Goal: Transaction & Acquisition: Purchase product/service

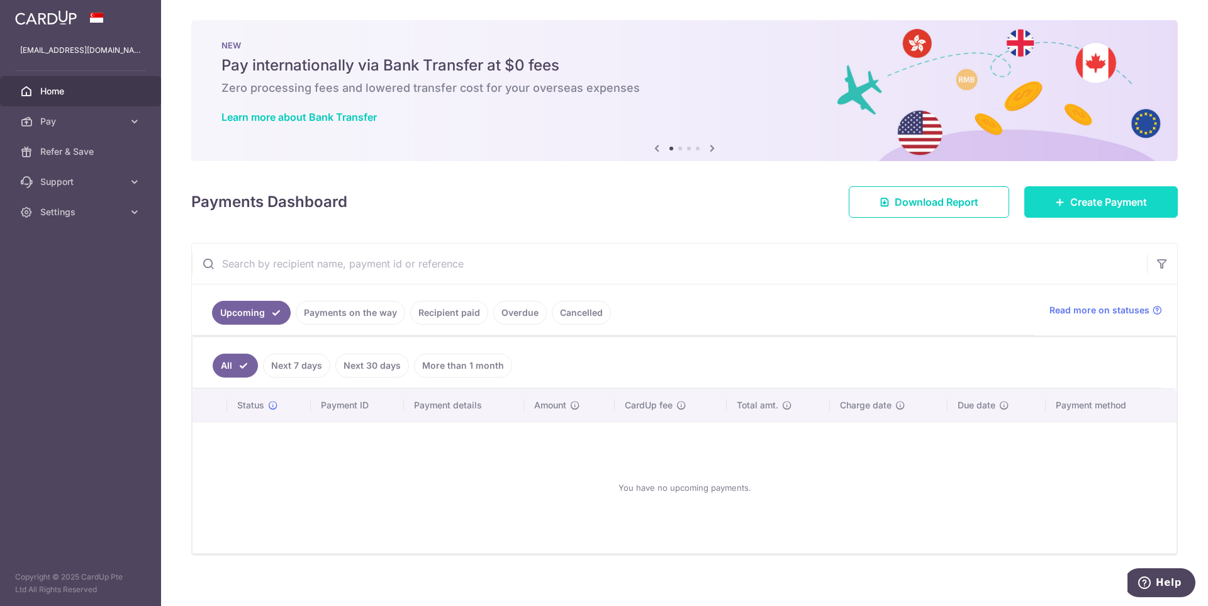
click at [1079, 203] on span "Create Payment" at bounding box center [1108, 201] width 77 height 15
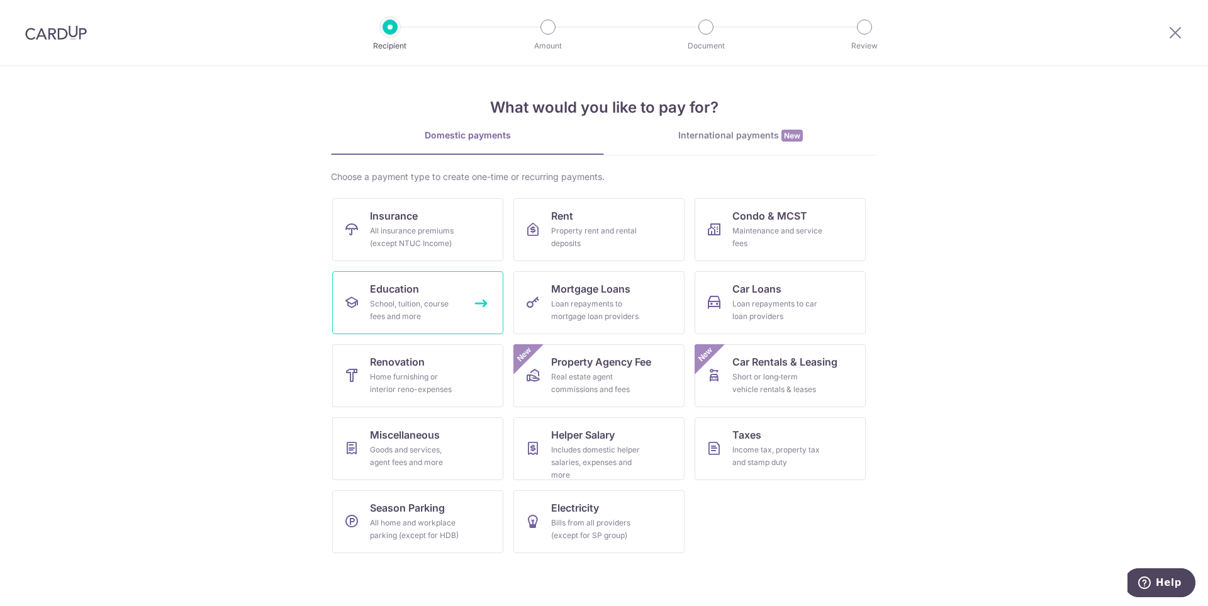
click at [432, 299] on div "School, tuition, course fees and more" at bounding box center [415, 310] width 91 height 25
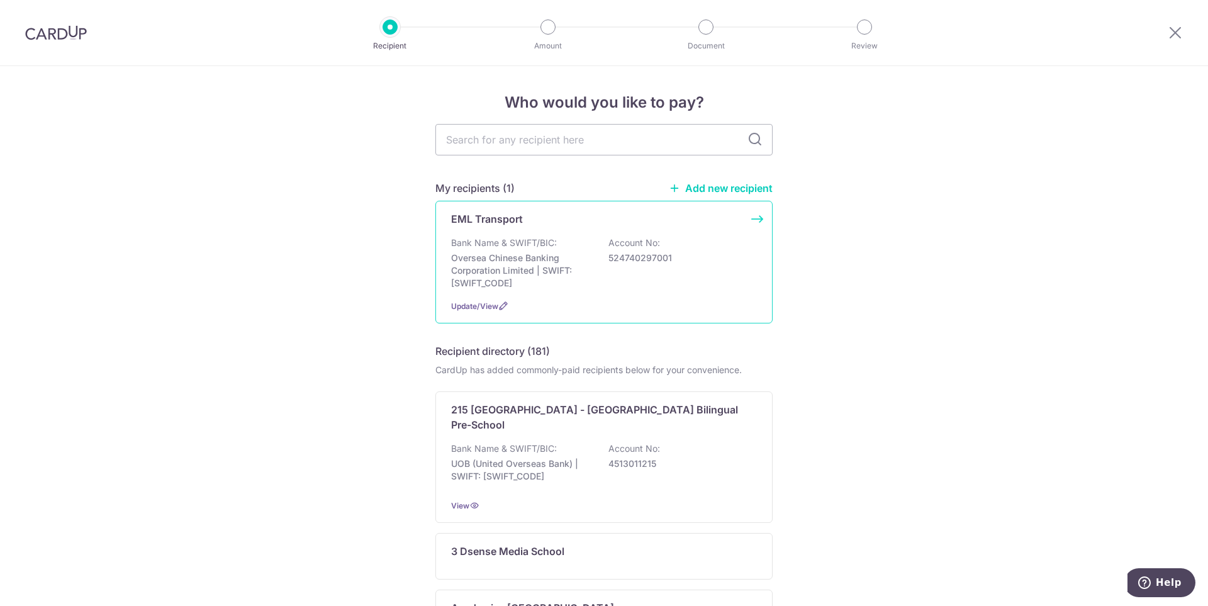
click at [576, 232] on div "EML Transport Bank Name & SWIFT/BIC: Oversea Chinese Banking Corporation Limite…" at bounding box center [603, 262] width 337 height 123
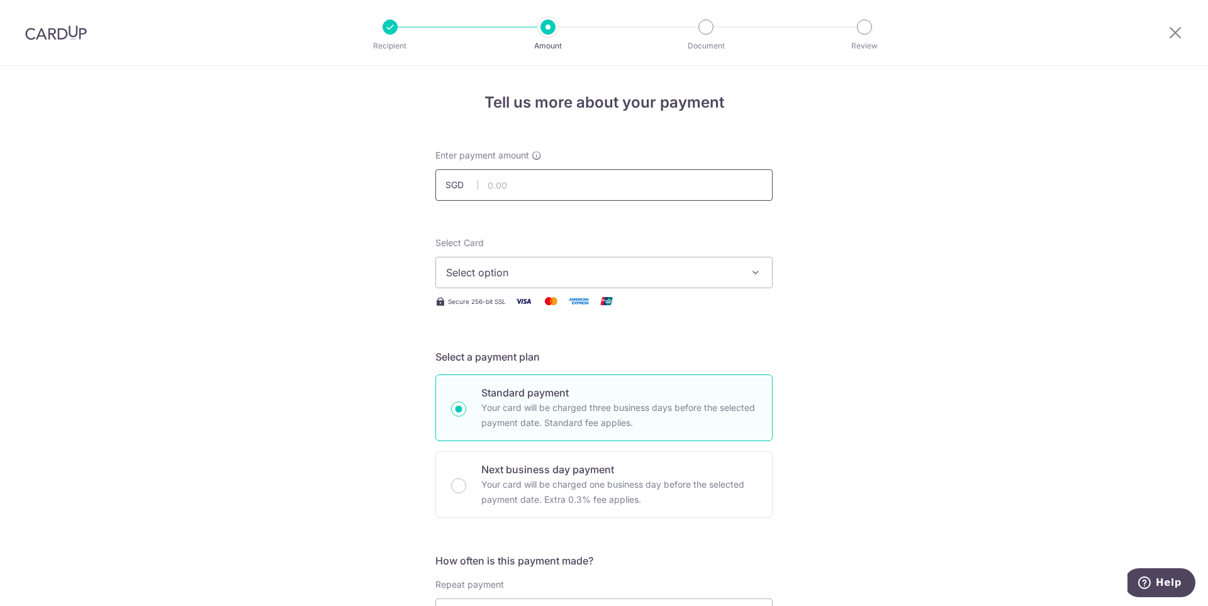
click at [550, 191] on input "text" at bounding box center [603, 184] width 337 height 31
click at [469, 478] on div "Next business day payment Your card will be charged one business day before the…" at bounding box center [603, 484] width 337 height 67
radio input "false"
radio input "true"
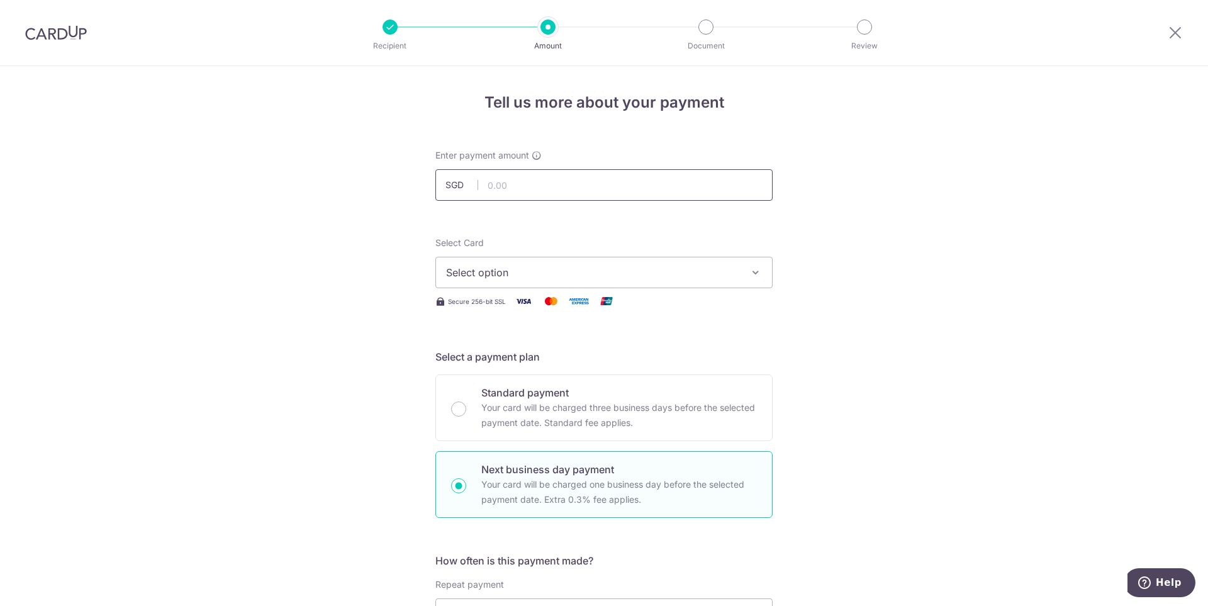
click at [538, 182] on input "text" at bounding box center [603, 184] width 337 height 31
click at [555, 181] on input "text" at bounding box center [603, 184] width 337 height 31
click at [501, 187] on input "text" at bounding box center [603, 184] width 337 height 31
type input "2,949.65"
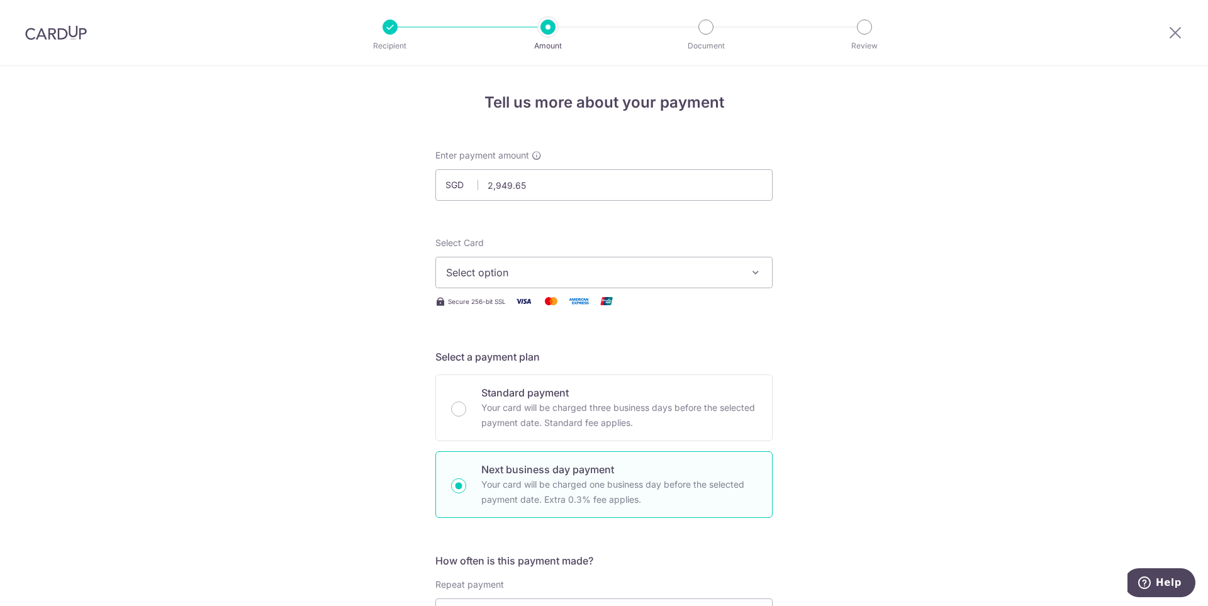
click at [700, 288] on div "Select Card Select option Add credit card Your Cards **** 0646 **** 0930 Secure…" at bounding box center [603, 273] width 337 height 72
click at [705, 277] on span "Select option" at bounding box center [592, 272] width 293 height 15
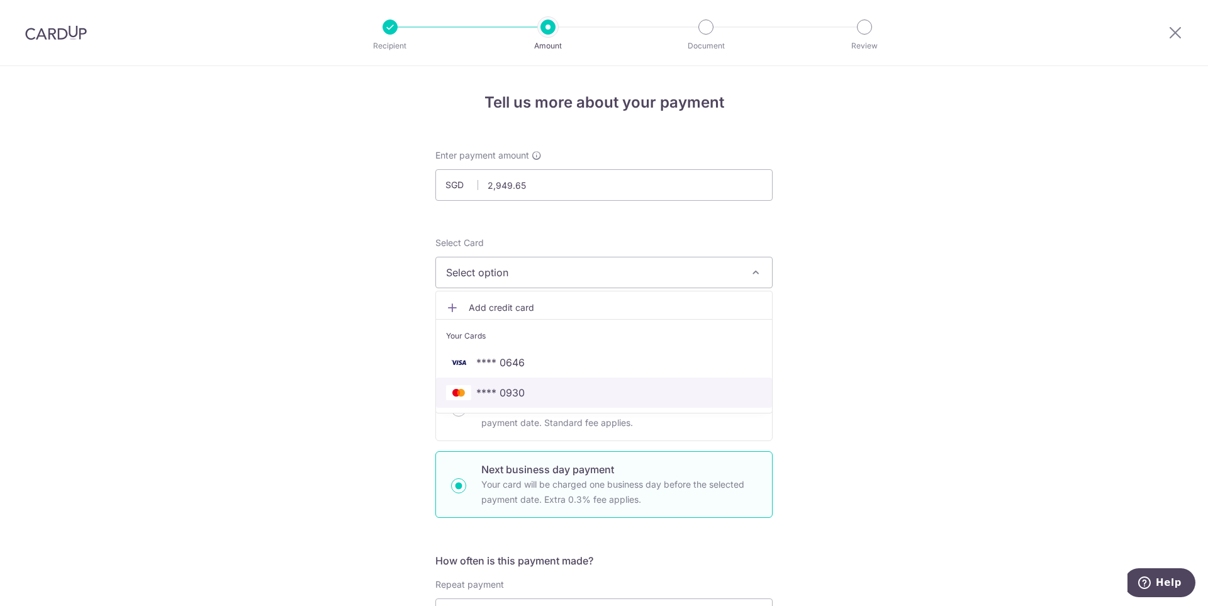
click at [518, 391] on span "**** 0930" at bounding box center [500, 392] width 48 height 15
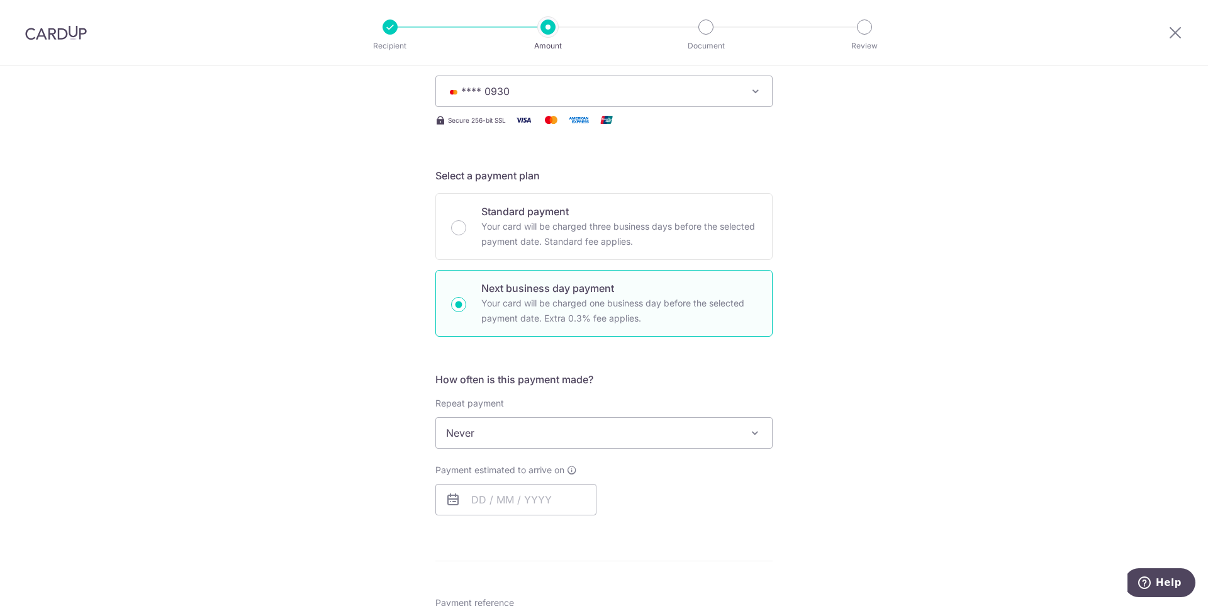
scroll to position [189, 0]
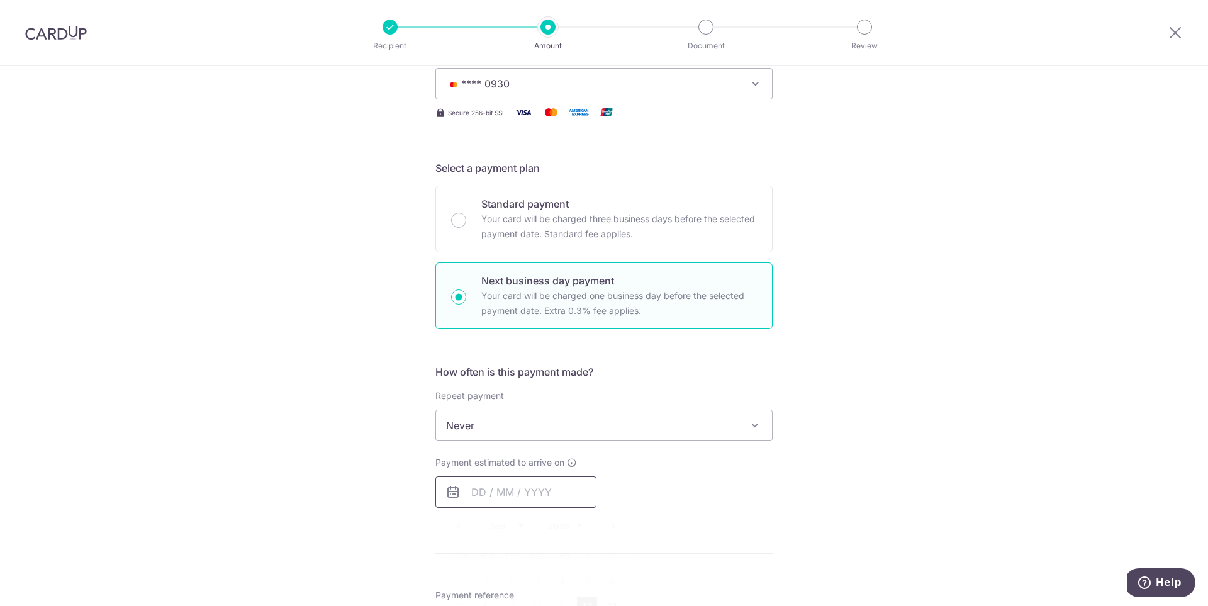
click at [474, 488] on input "text" at bounding box center [515, 491] width 161 height 31
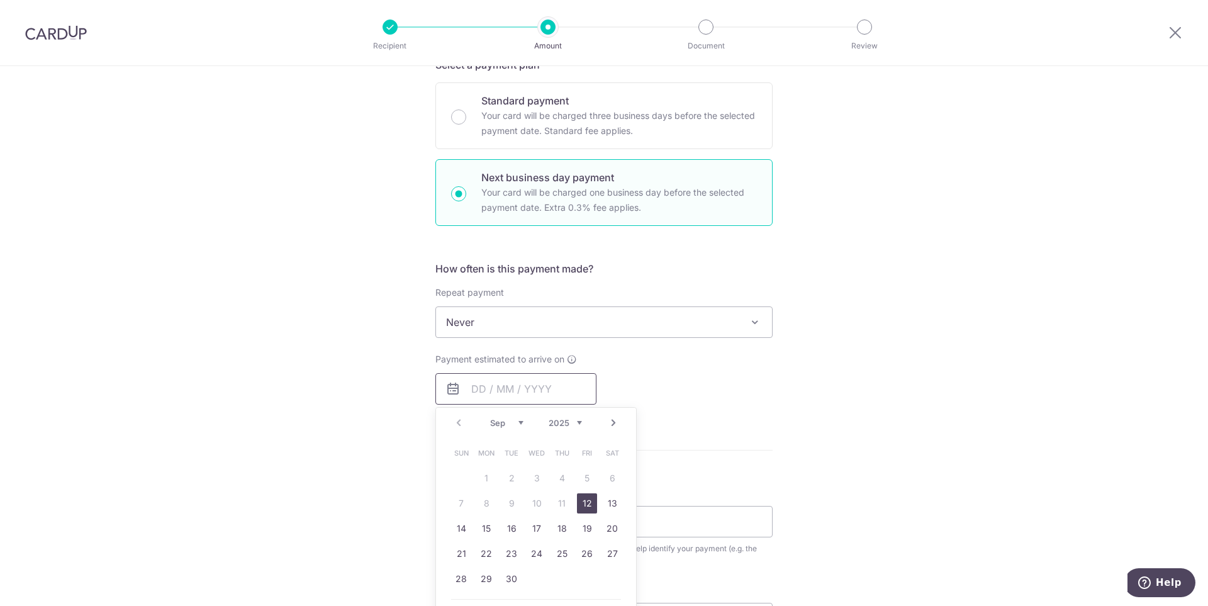
scroll to position [315, 0]
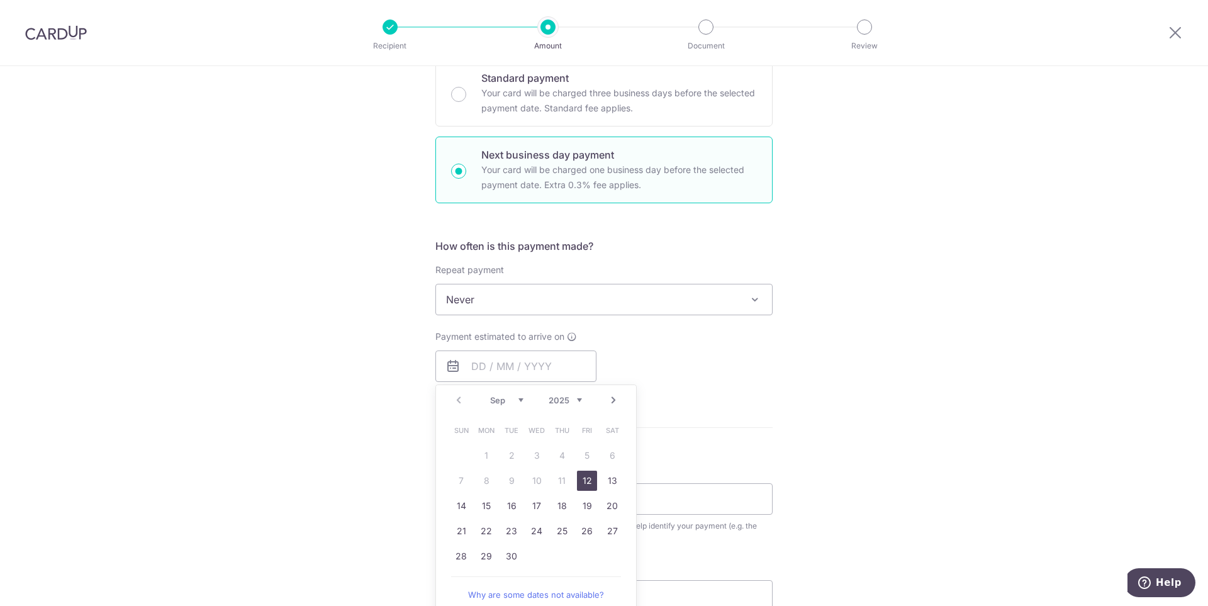
click at [587, 481] on link "12" at bounding box center [587, 481] width 20 height 20
type input "12/09/2025"
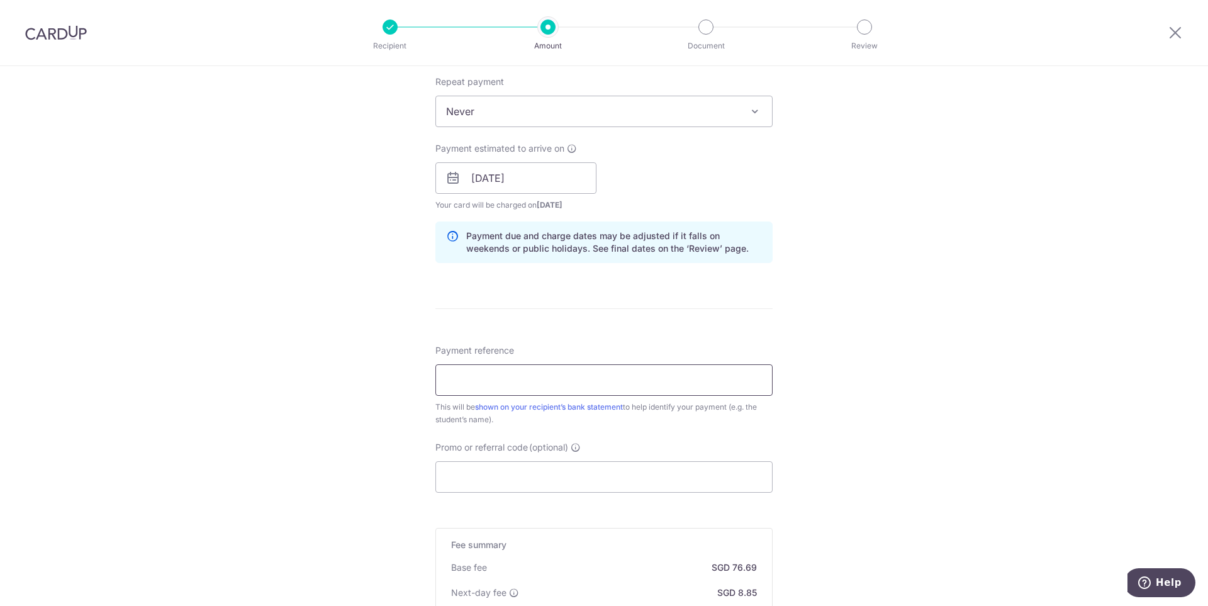
scroll to position [503, 0]
click at [583, 387] on input "Payment reference" at bounding box center [603, 379] width 337 height 31
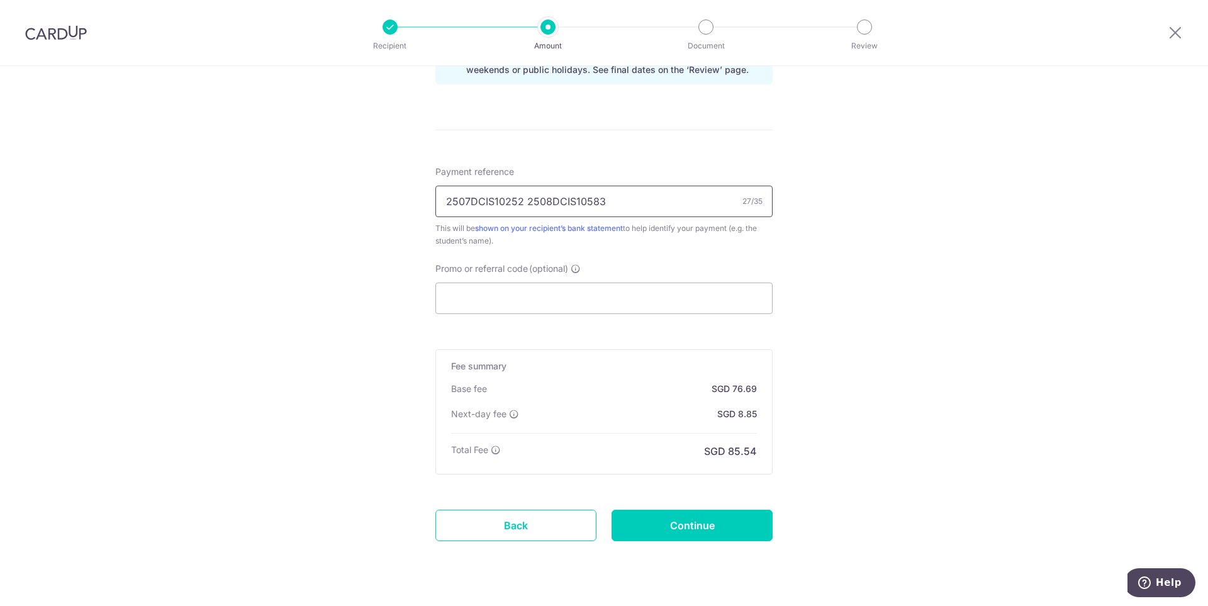
scroll to position [692, 0]
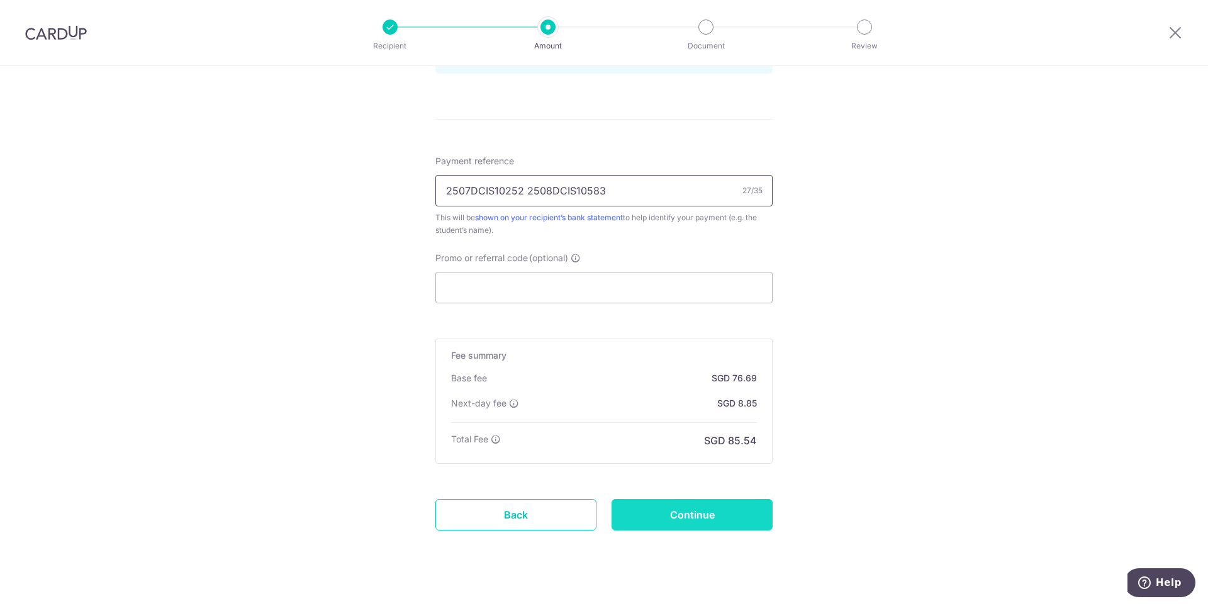
type input "2507DCIS10252 2508DCIS10583"
click at [681, 512] on input "Continue" at bounding box center [691, 514] width 161 height 31
type input "Create Schedule"
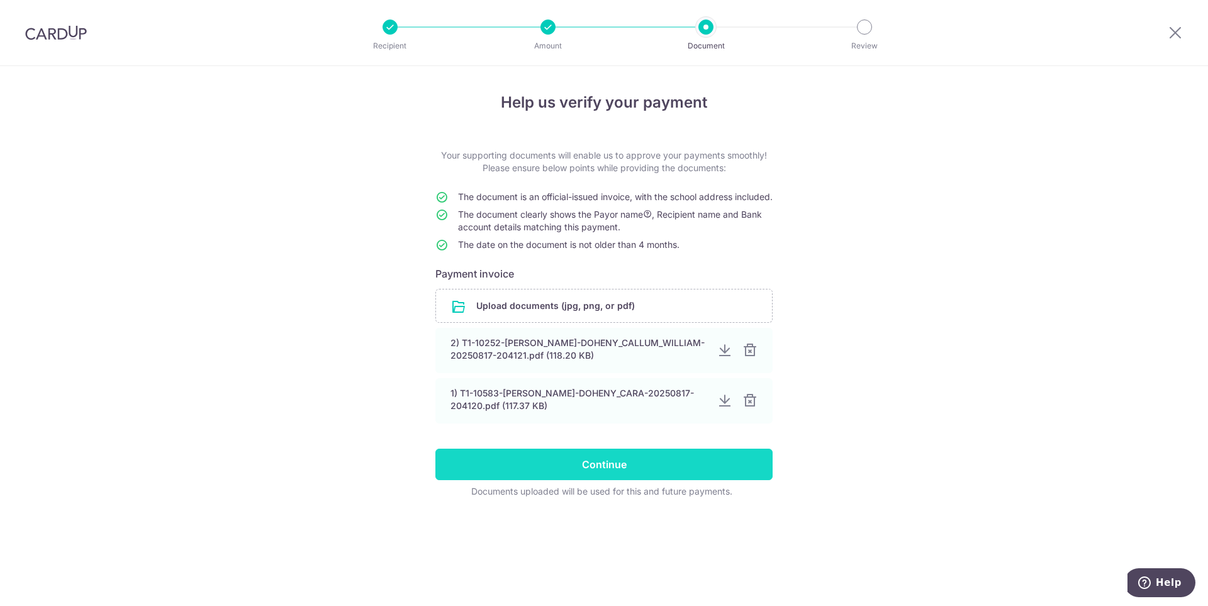
click at [648, 479] on input "Continue" at bounding box center [603, 464] width 337 height 31
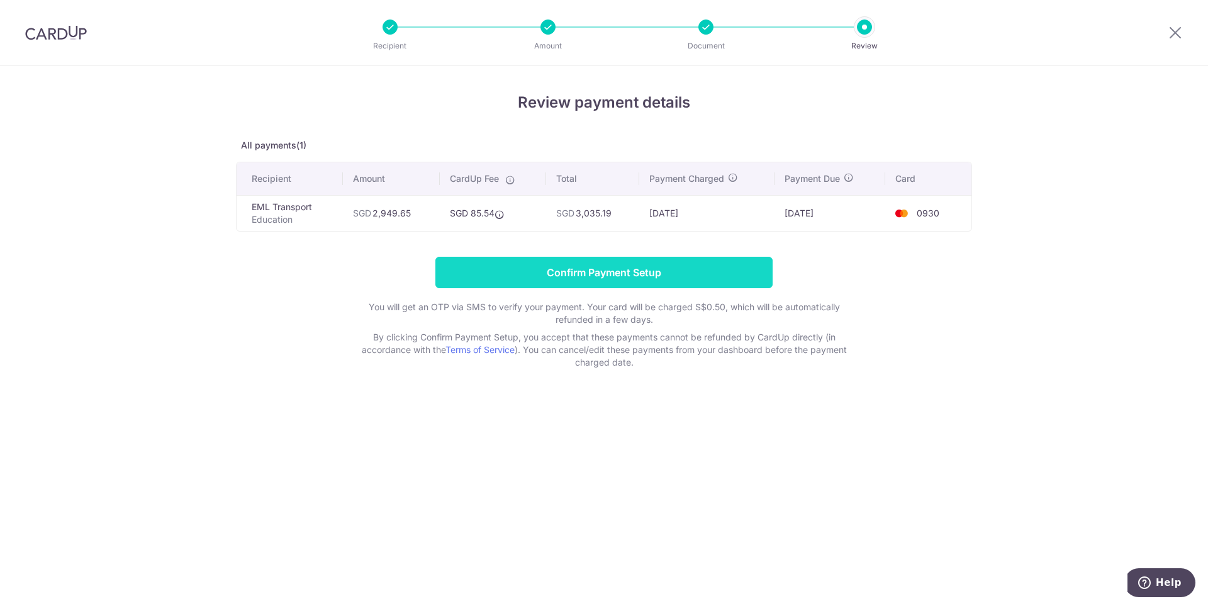
click at [594, 265] on input "Confirm Payment Setup" at bounding box center [603, 272] width 337 height 31
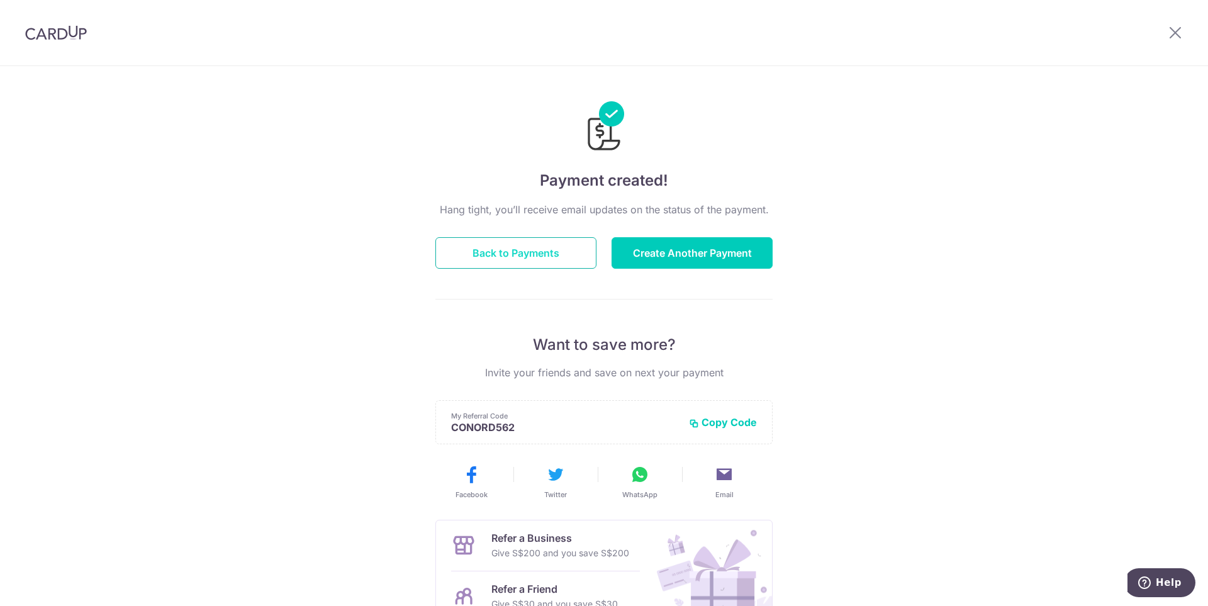
click at [501, 251] on button "Back to Payments" at bounding box center [515, 252] width 161 height 31
